Goal: Task Accomplishment & Management: Use online tool/utility

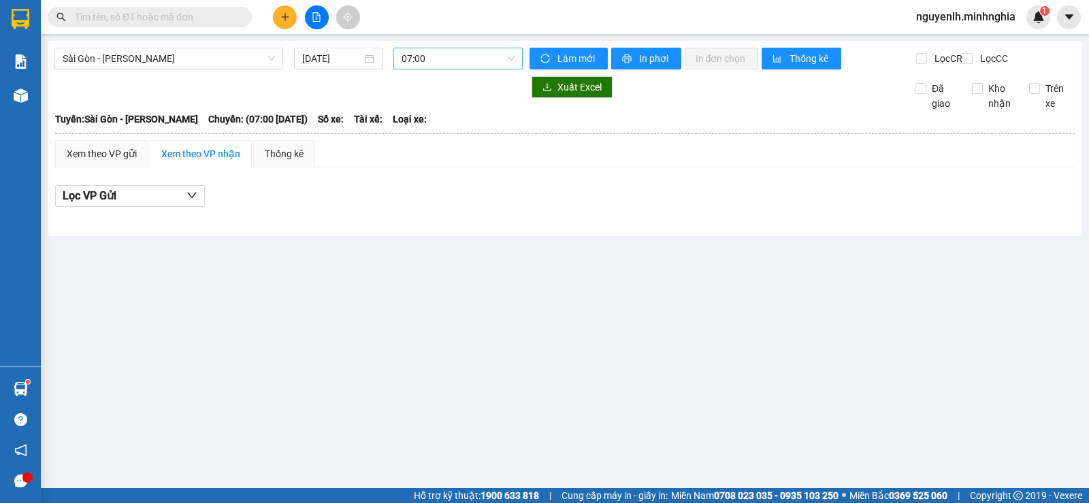
click at [451, 59] on span "07:00" at bounding box center [458, 58] width 112 height 20
click at [142, 22] on input "text" at bounding box center [155, 17] width 161 height 15
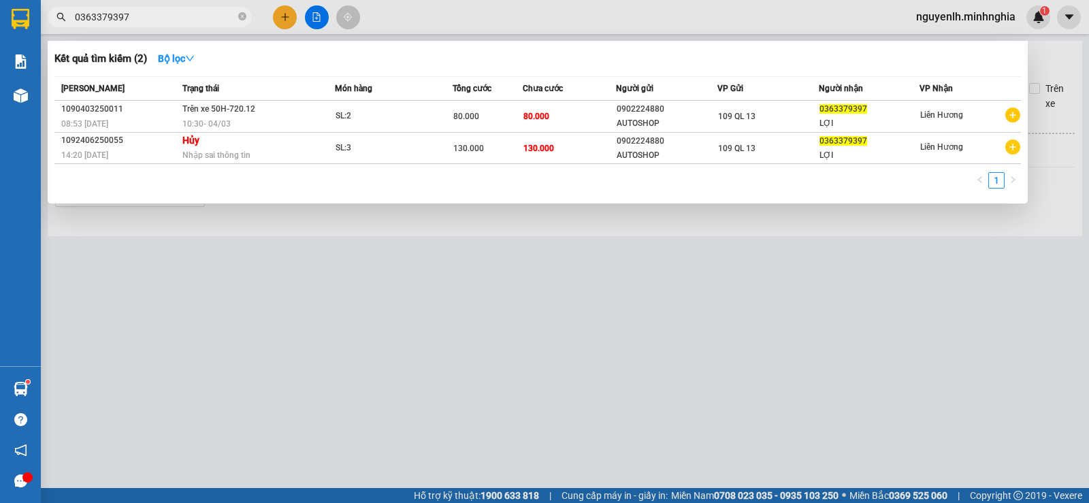
click at [125, 18] on input "0363379397" at bounding box center [155, 17] width 161 height 15
type input "0363379397"
